Goal: Check status

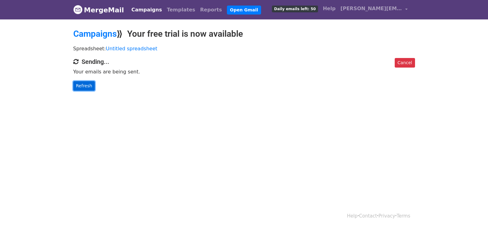
click at [87, 86] on link "Refresh" at bounding box center [84, 86] width 22 height 10
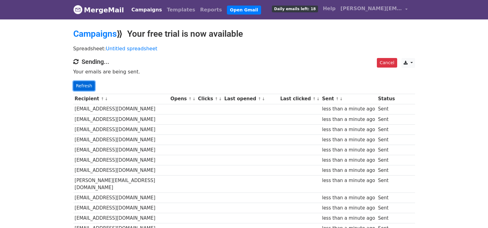
click at [85, 84] on link "Refresh" at bounding box center [84, 86] width 22 height 10
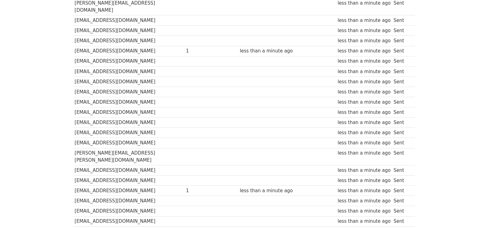
scroll to position [429, 0]
